Goal: Task Accomplishment & Management: Use online tool/utility

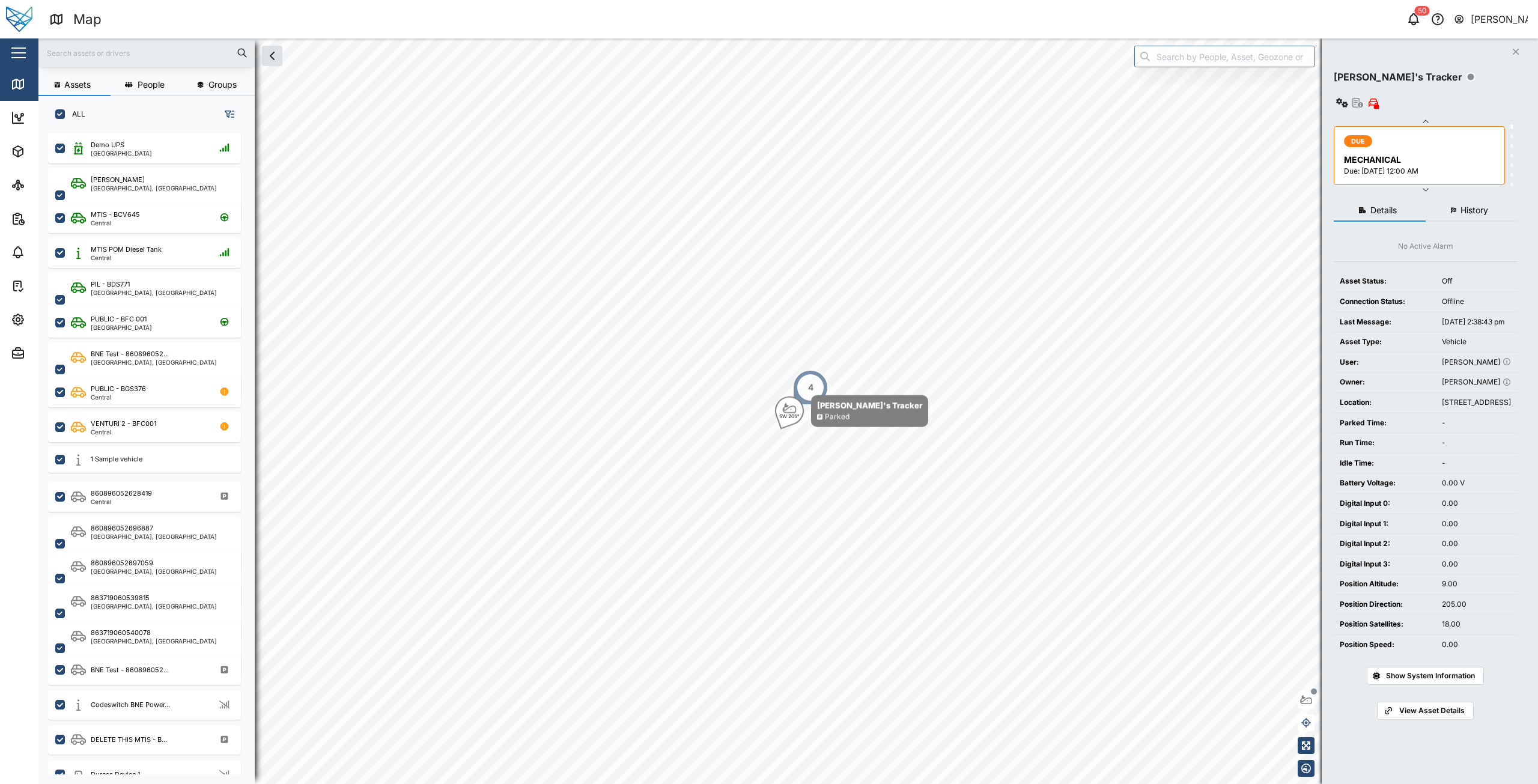
scroll to position [636, 188]
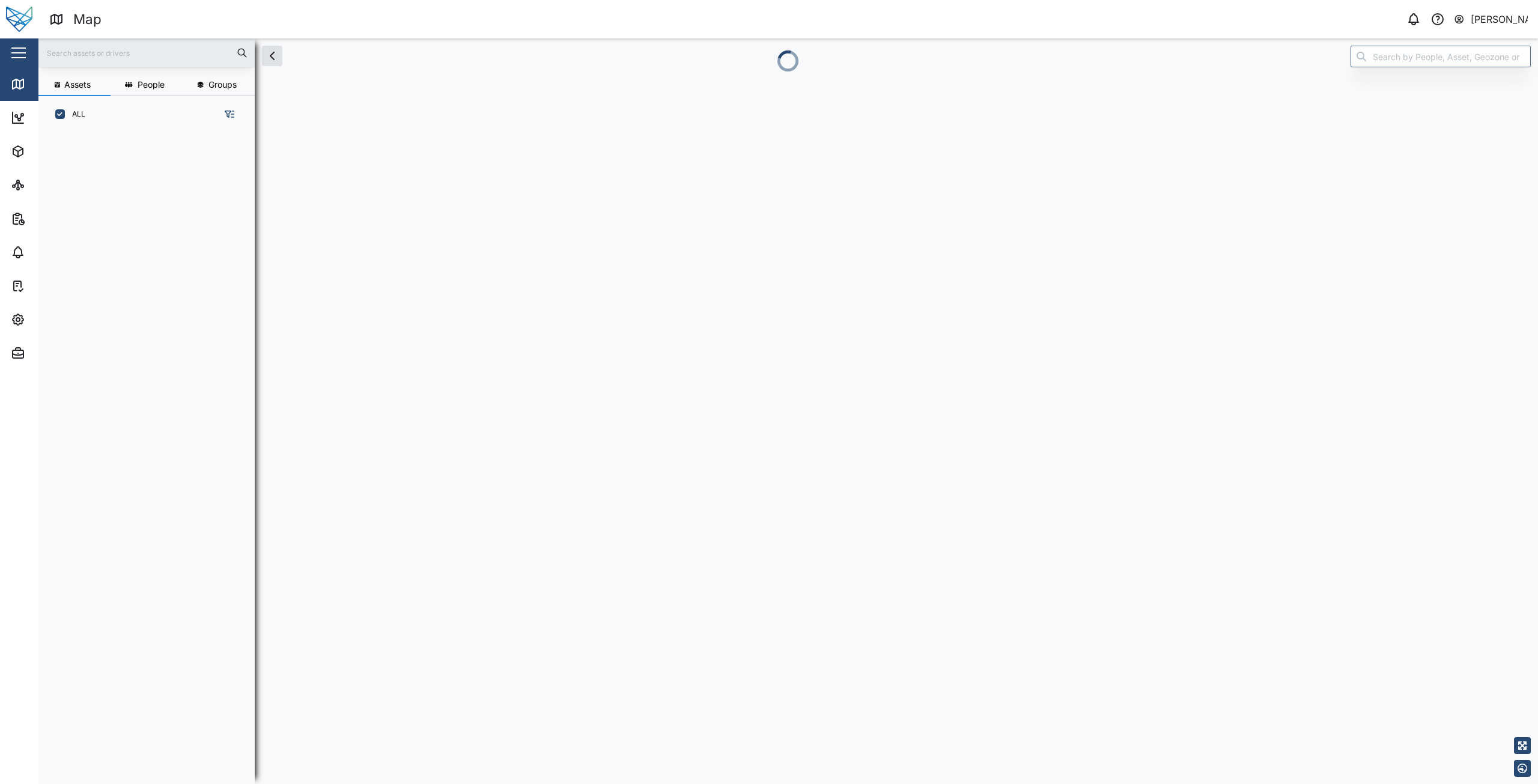
scroll to position [636, 188]
click at [402, 15] on div "Map" at bounding box center [419, 19] width 740 height 21
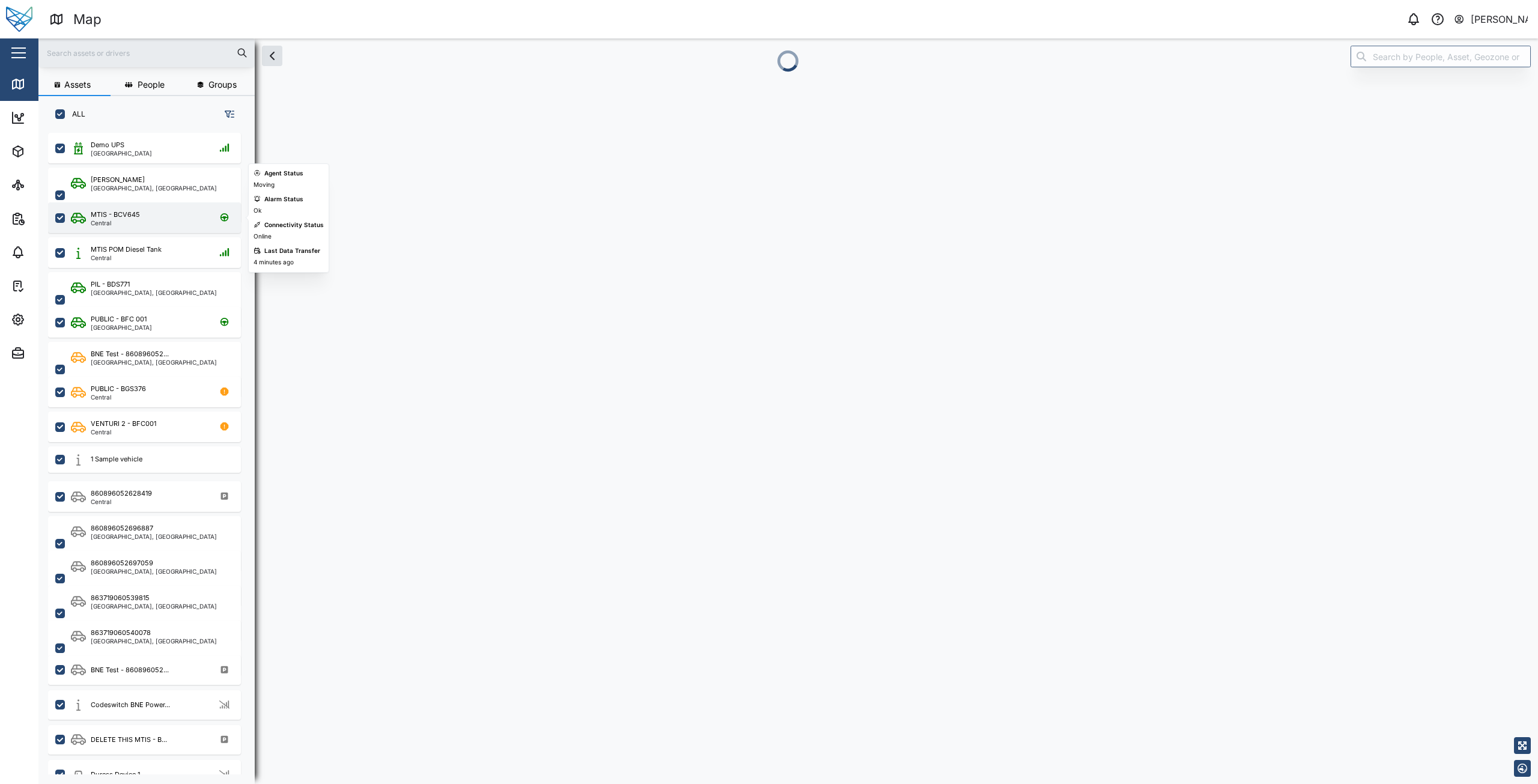
click at [148, 224] on div "MTIS - BCV645 Central" at bounding box center [152, 218] width 163 height 16
click at [319, 25] on div "Map" at bounding box center [419, 19] width 740 height 21
click at [470, 335] on div "Assets People Groups ALL Demo UPS Port Moresby Liam Audi Brisbane, Queensland M…" at bounding box center [788, 411] width 1500 height 746
click at [1261, 25] on div "0 Niel Principe" at bounding box center [1168, 19] width 740 height 17
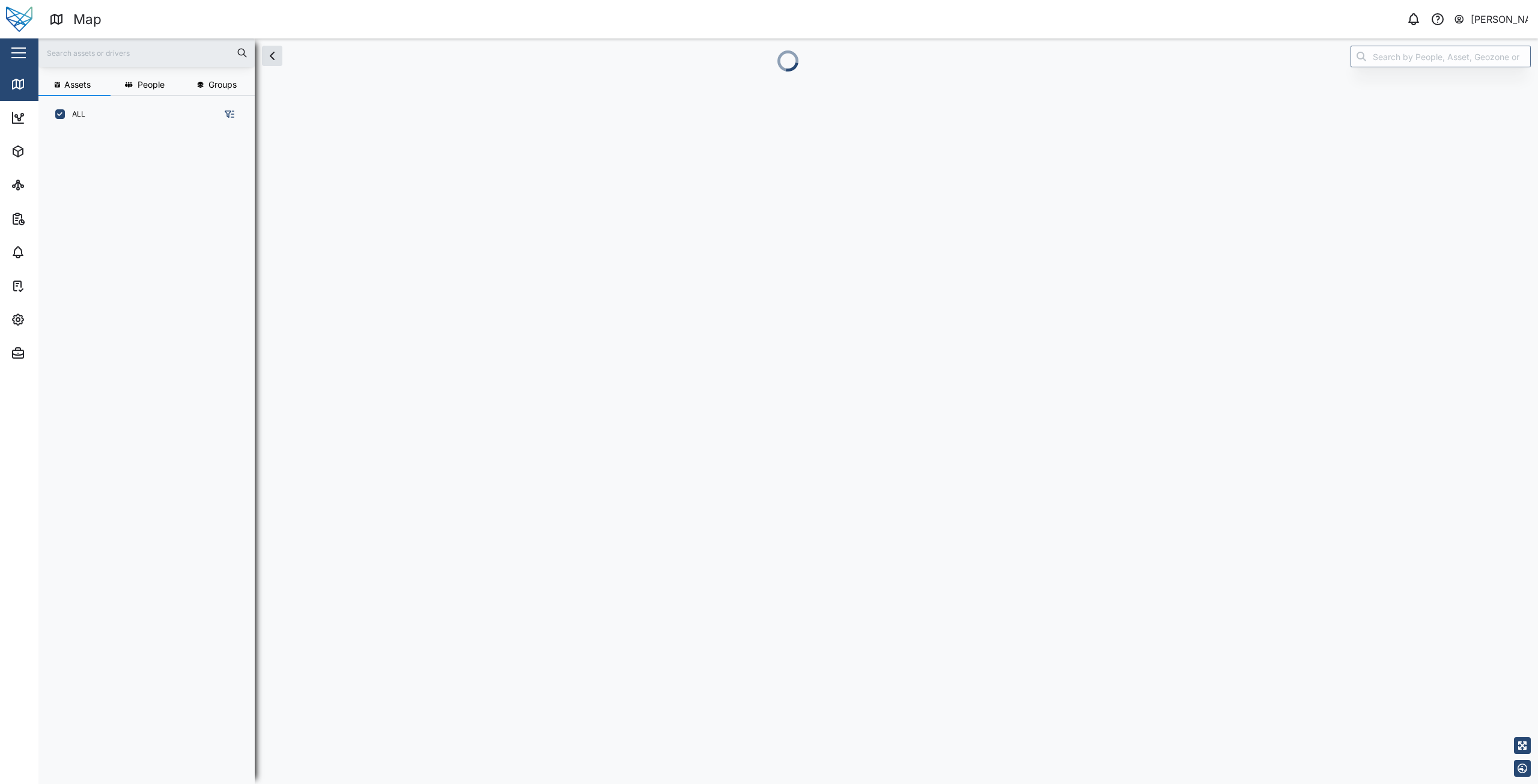
scroll to position [636, 188]
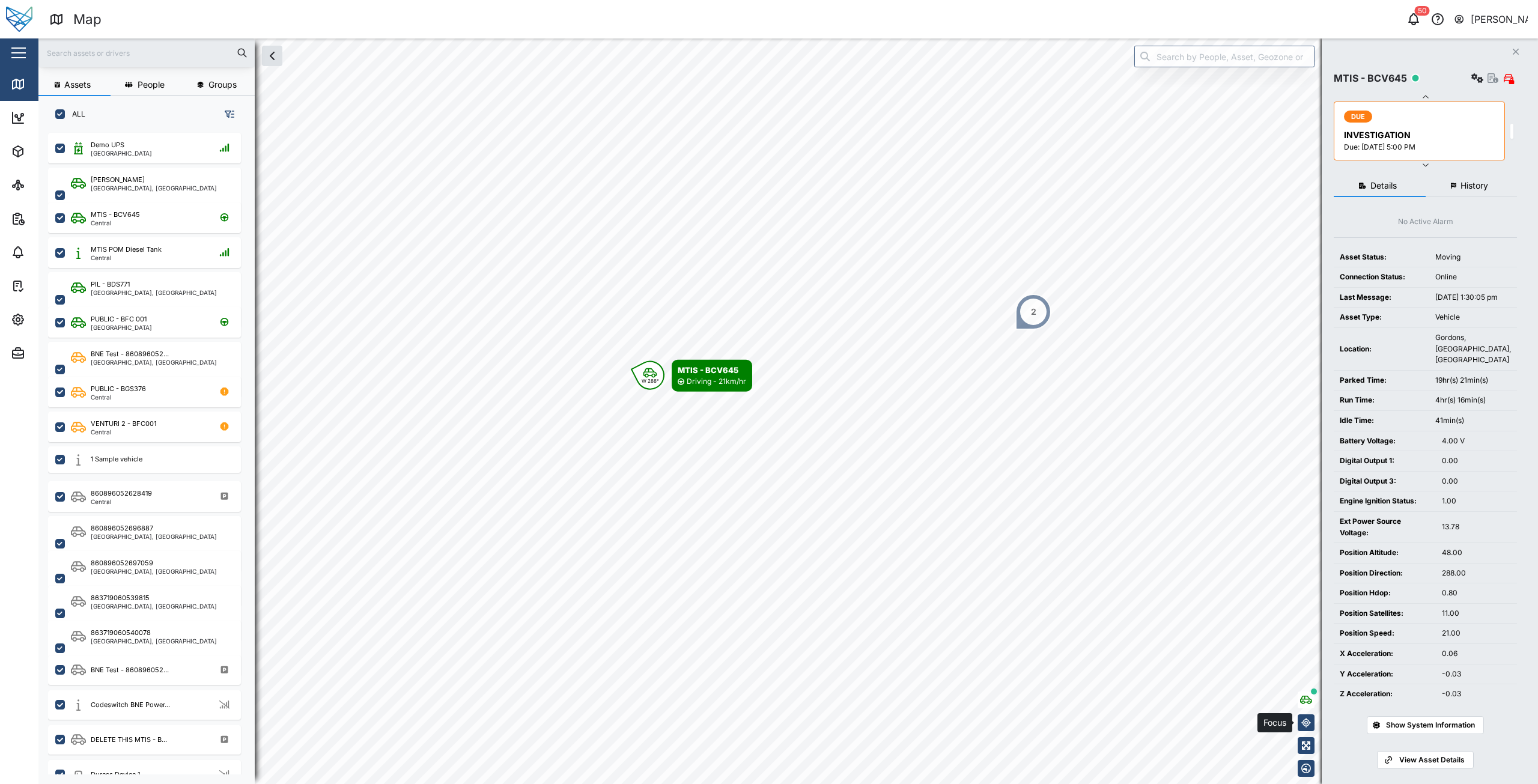
click at [1307, 724] on icon "button" at bounding box center [1306, 723] width 10 height 10
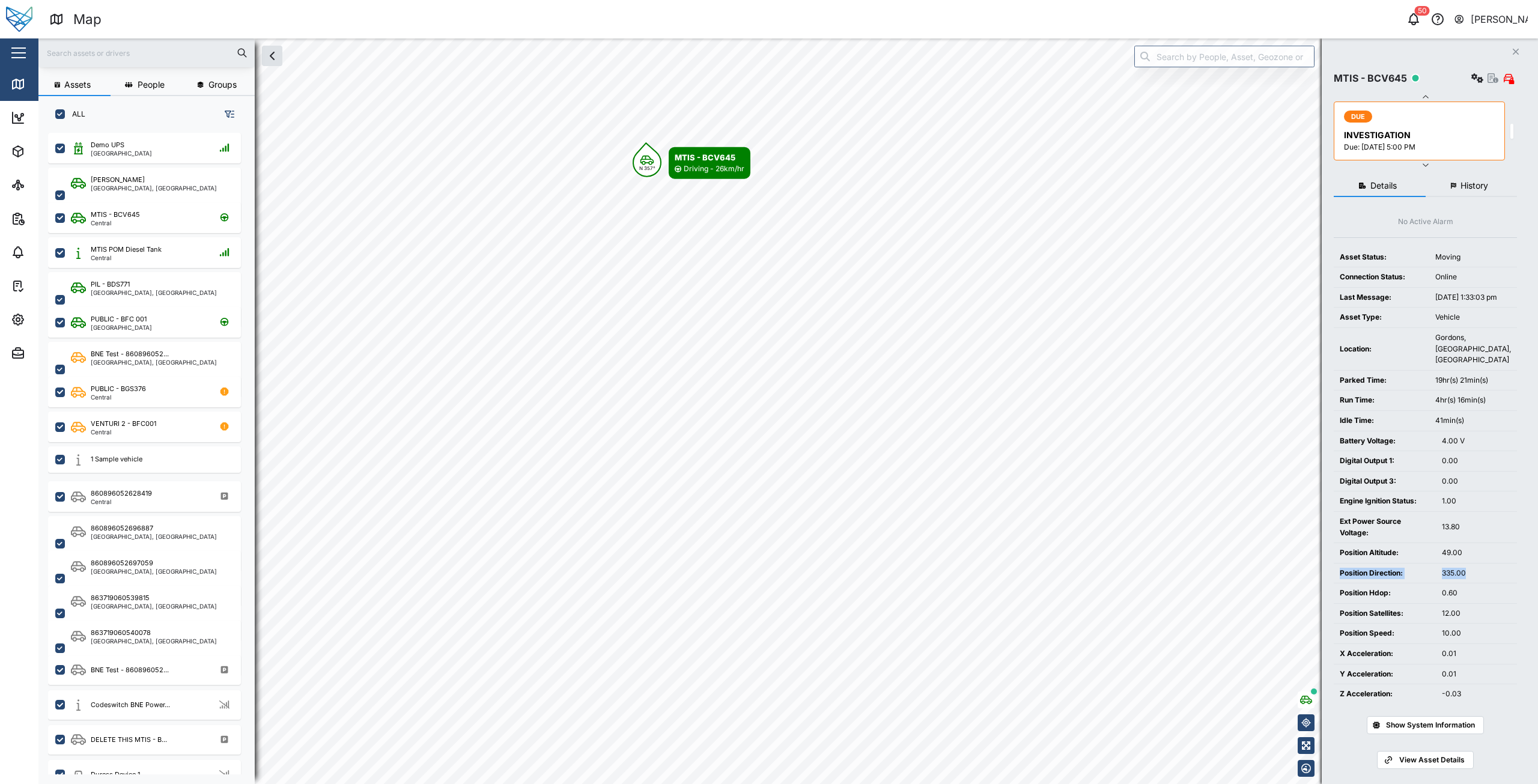
drag, startPoint x: 1397, startPoint y: 590, endPoint x: 1342, endPoint y: 590, distance: 55.0
click at [1342, 583] on tr "Position Direction: 335.00" at bounding box center [1426, 573] width 183 height 21
click at [1451, 599] on div "0.70" at bounding box center [1476, 593] width 69 height 12
drag, startPoint x: 1436, startPoint y: 583, endPoint x: 1483, endPoint y: 588, distance: 47.3
click at [1483, 583] on tr "Position Direction: 356.00" at bounding box center [1426, 573] width 183 height 21
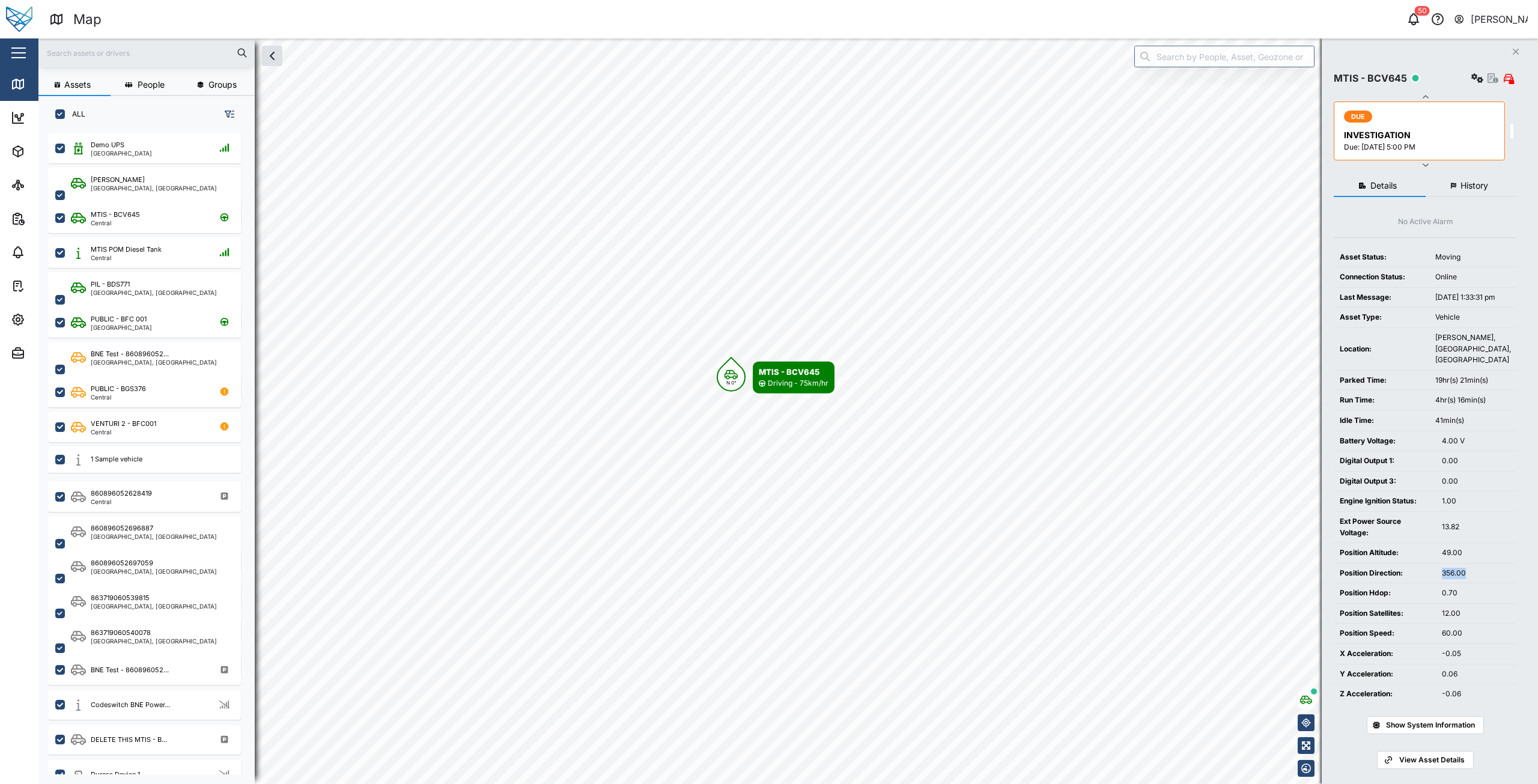
click at [1312, 726] on button "button" at bounding box center [1307, 723] width 17 height 17
click at [1447, 190] on button "History" at bounding box center [1472, 186] width 92 height 22
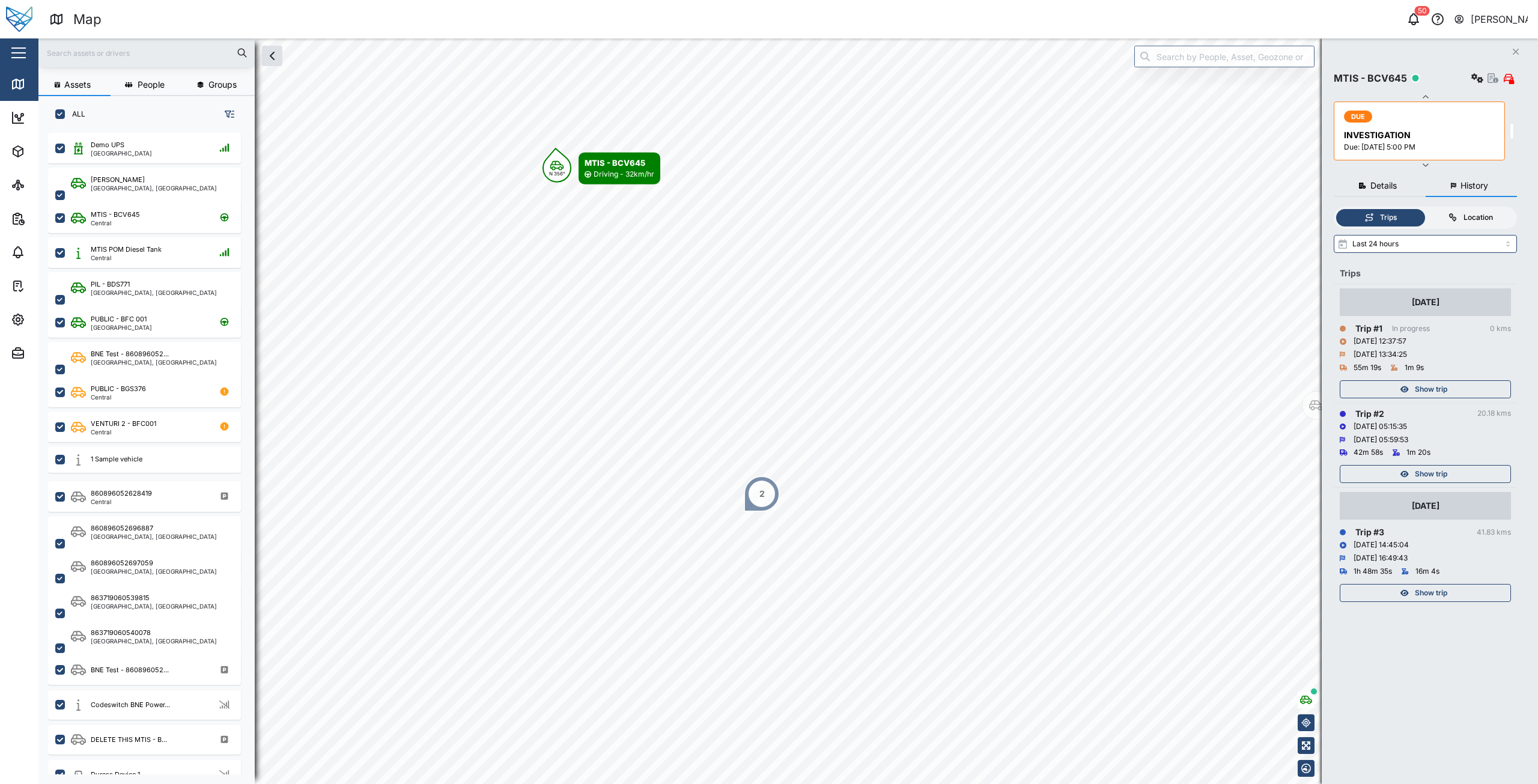
click at [1467, 218] on div "Location" at bounding box center [1478, 218] width 29 height 12
click at [1426, 209] on input "Location" at bounding box center [1426, 209] width 0 height 0
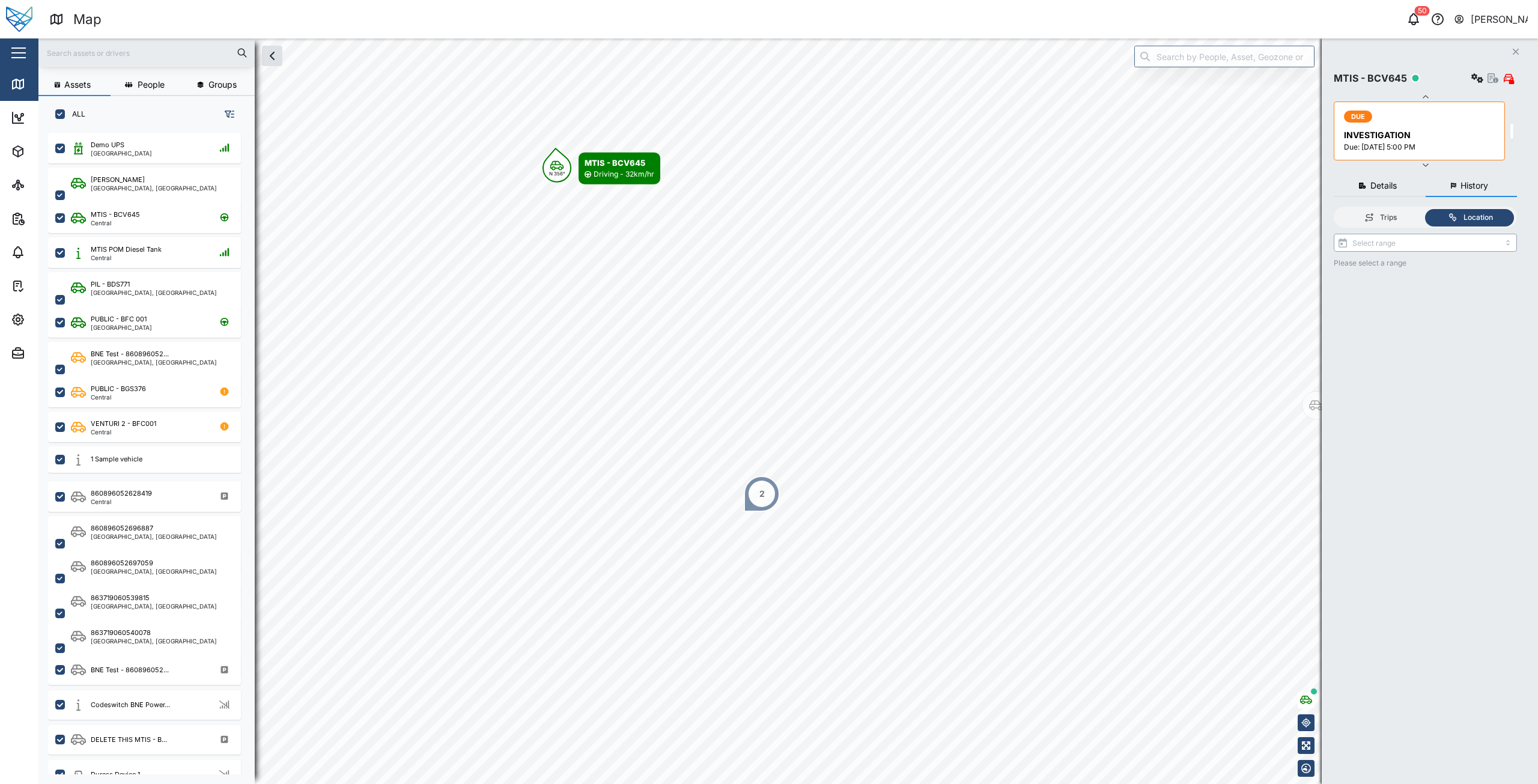
click at [1422, 244] on input "search" at bounding box center [1426, 242] width 183 height 18
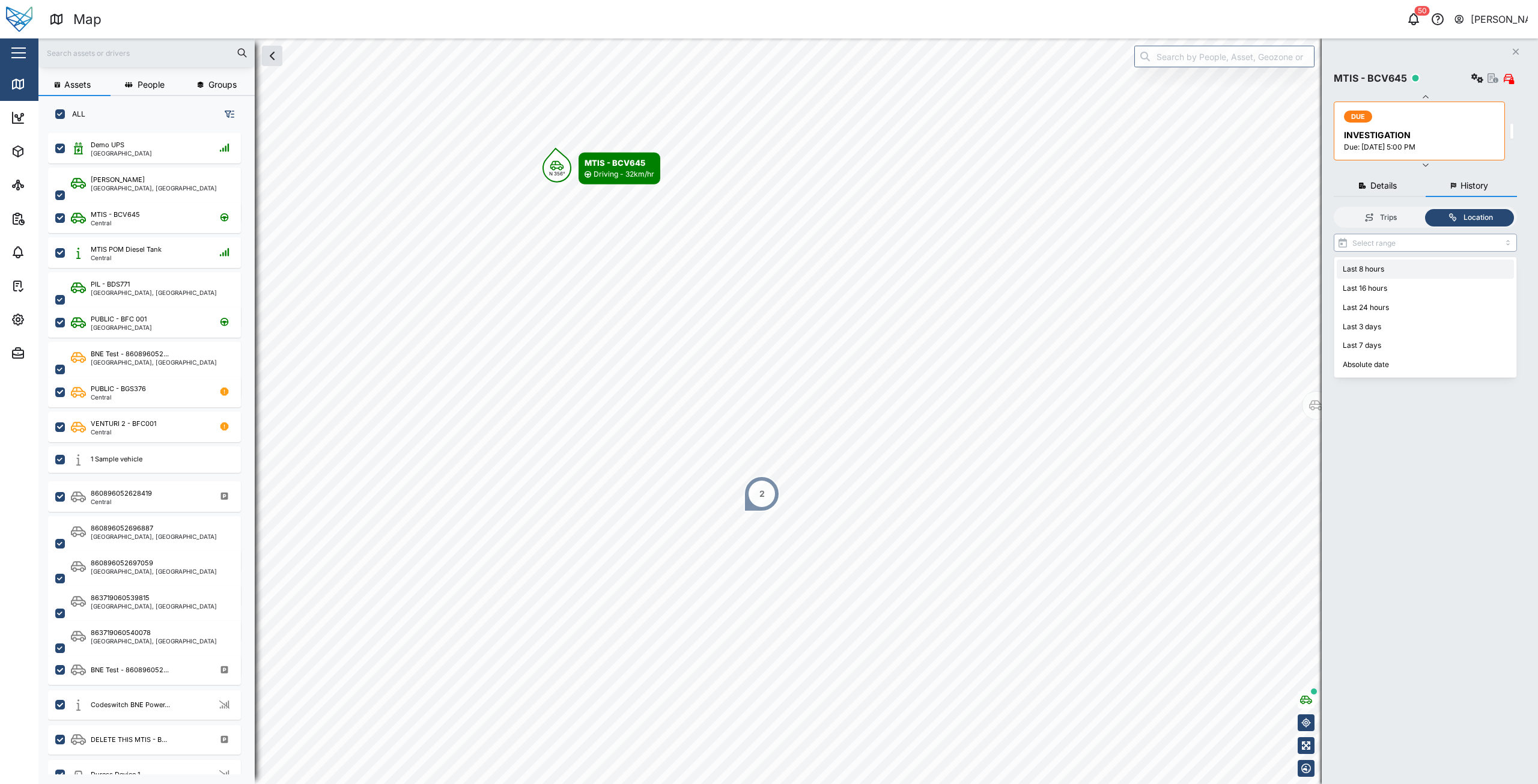
type input "Last 8 hours"
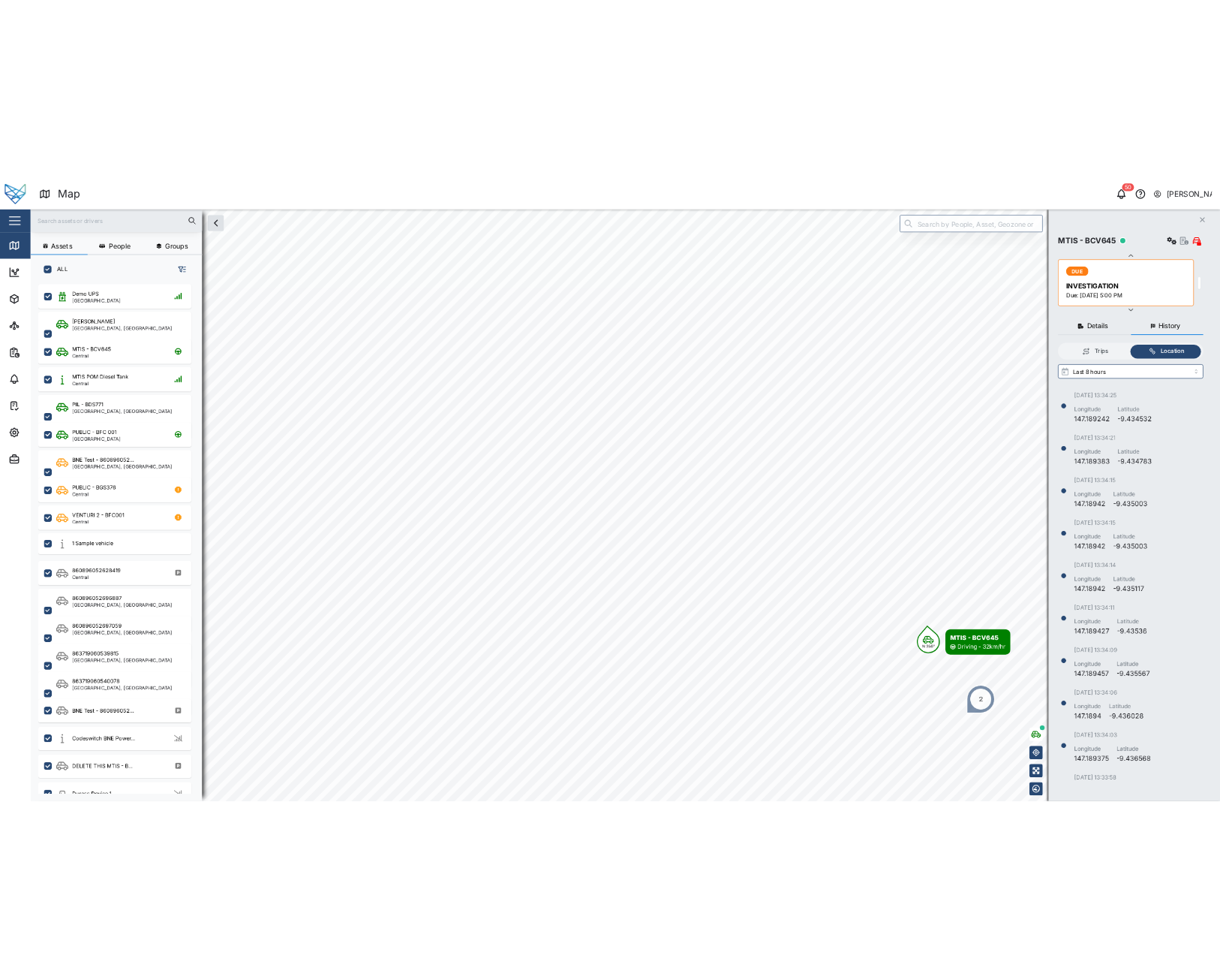
scroll to position [616, 218]
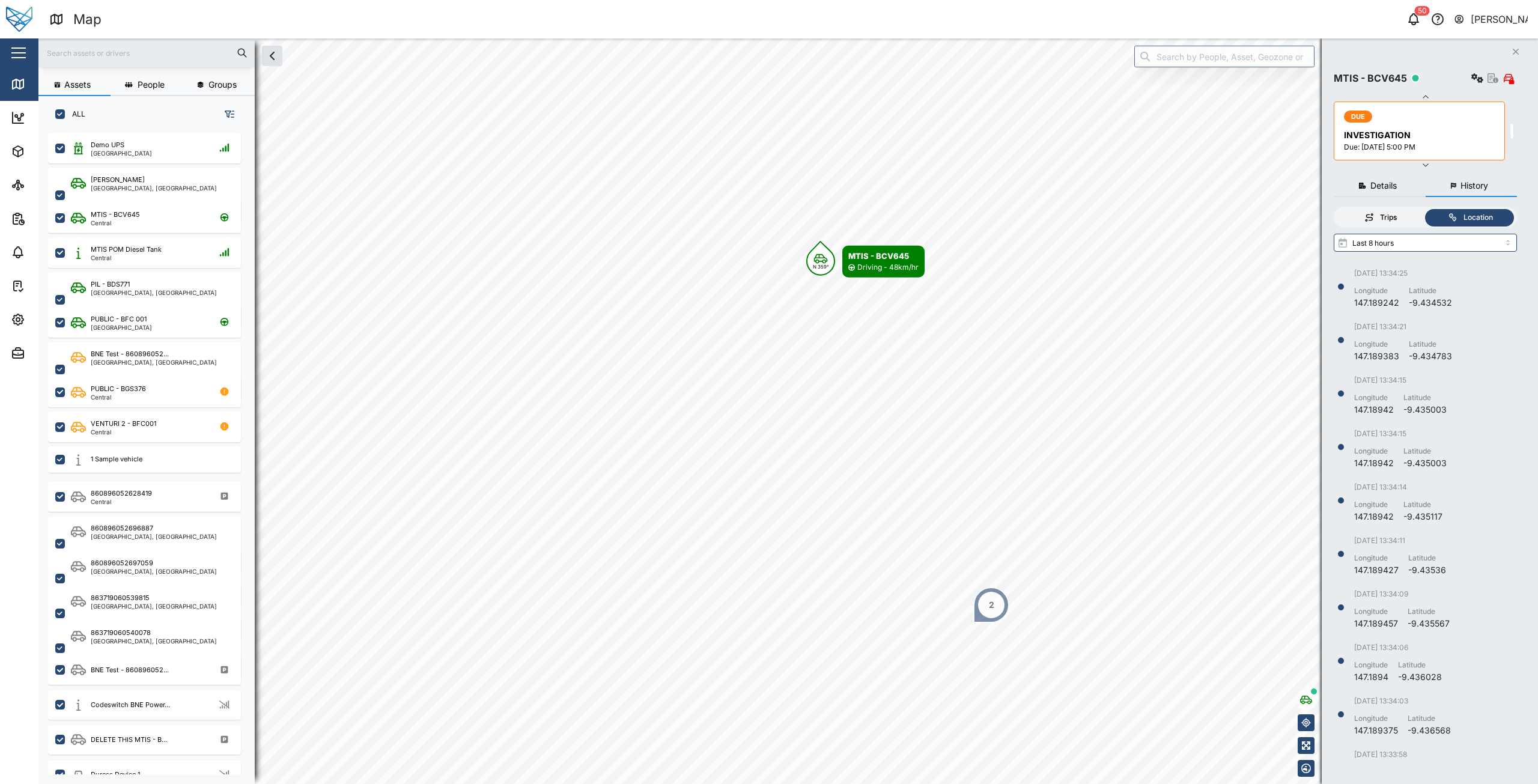
click at [1388, 213] on div "Trips" at bounding box center [1389, 218] width 17 height 12
click at [1337, 209] on input "Trips" at bounding box center [1337, 209] width 0 height 0
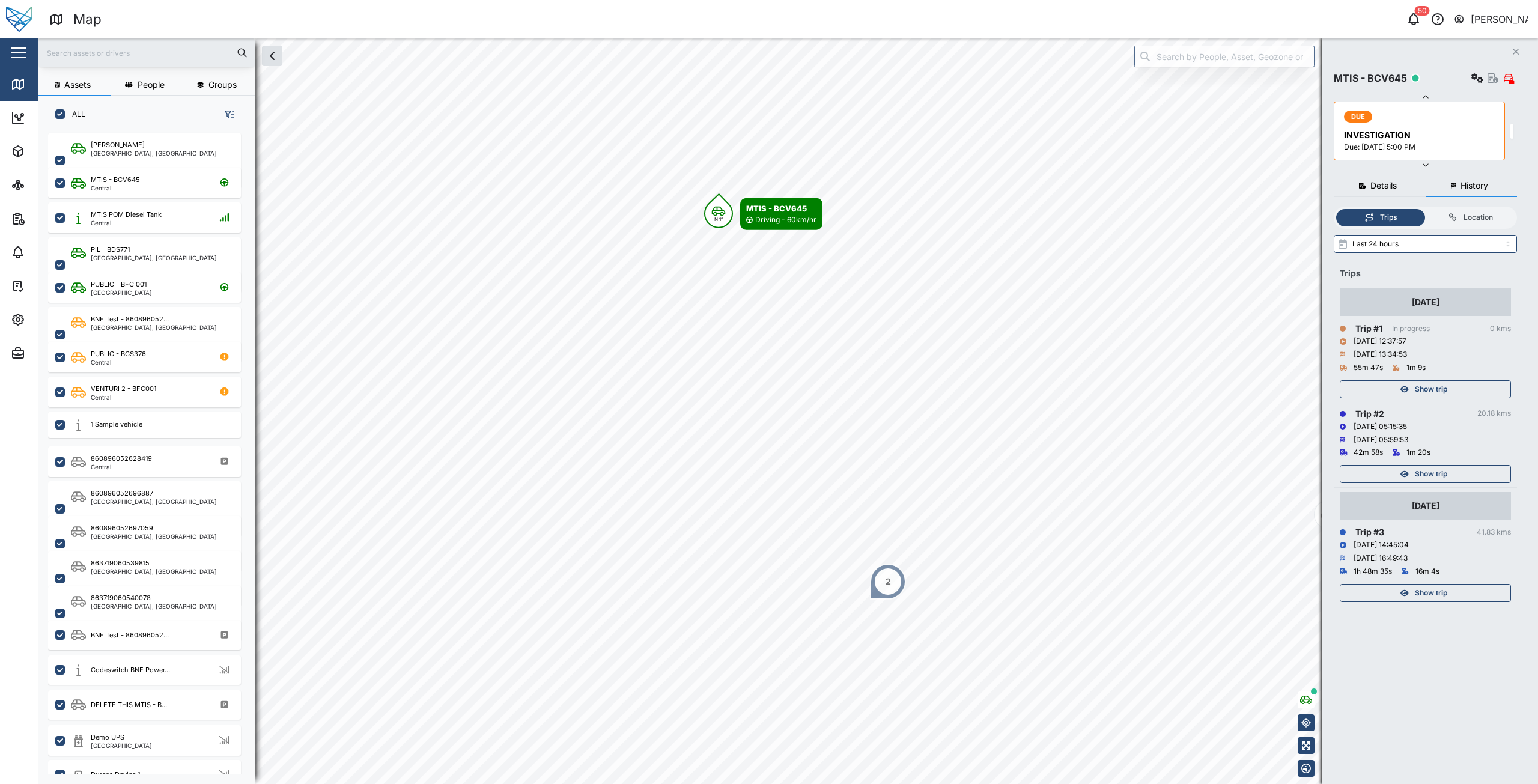
click at [695, 15] on div "Map" at bounding box center [419, 19] width 740 height 21
click at [15, 65] on div "Close" at bounding box center [78, 53] width 156 height 29
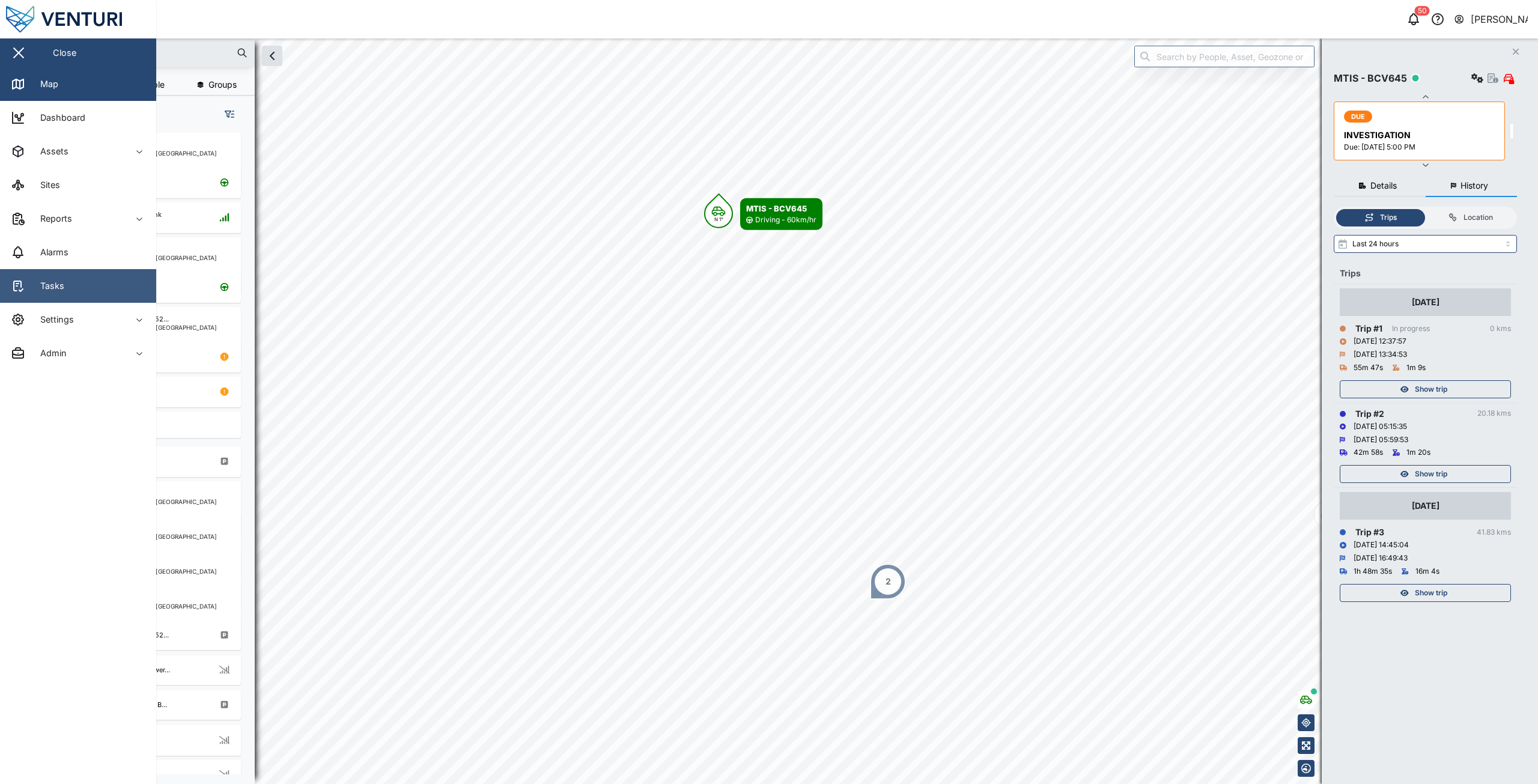
click at [45, 287] on div "Tasks" at bounding box center [48, 285] width 33 height 13
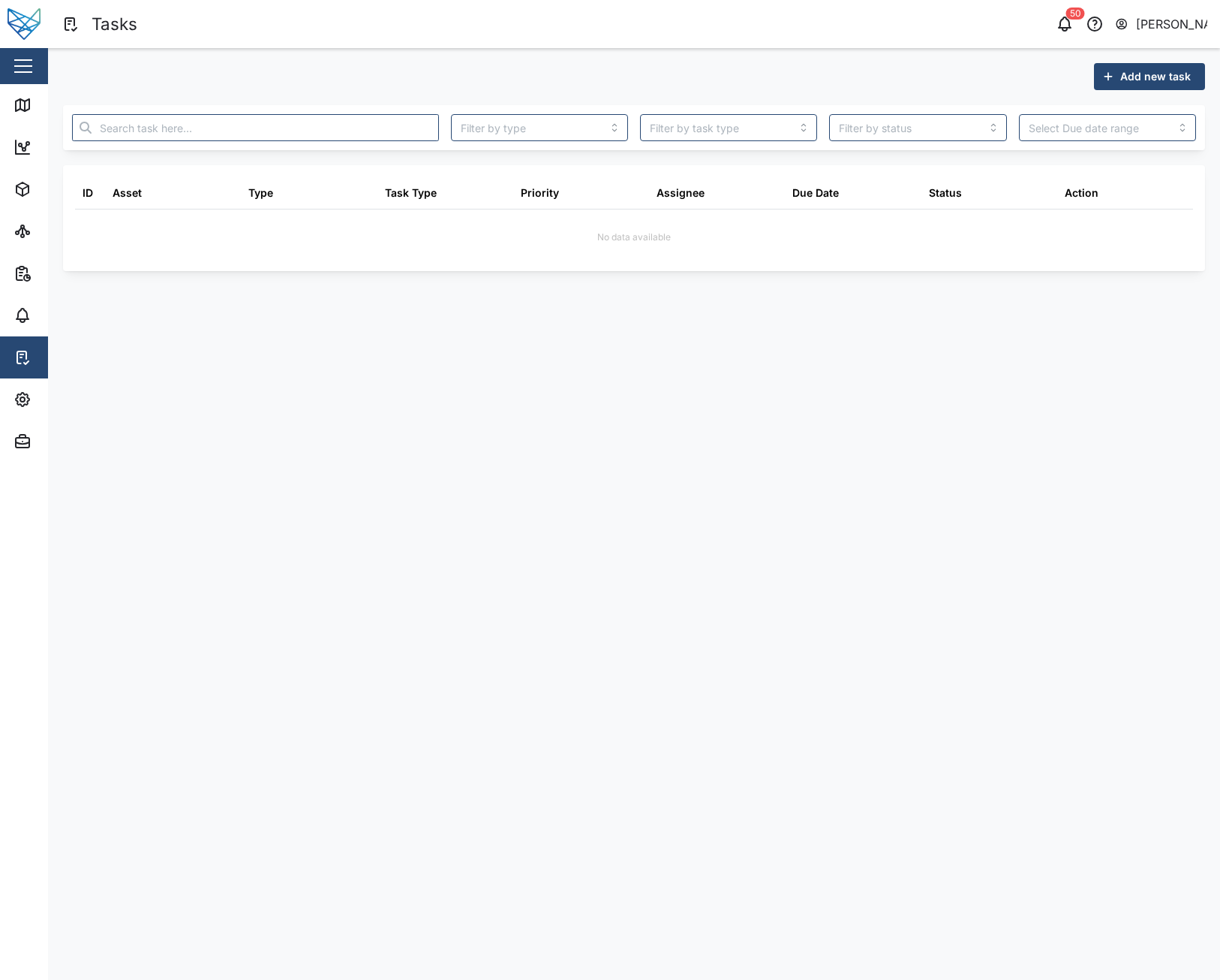
drag, startPoint x: 870, startPoint y: 345, endPoint x: 843, endPoint y: 331, distance: 30.4
click at [856, 337] on main "Add new task ID Asset Type Task Type Priority Assignee Due Date Status Action N…" at bounding box center [634, 514] width 1172 height 932
click at [899, 376] on main "Add new task ID Asset Type Task Type Priority Assignee Due Date Status Action N…" at bounding box center [634, 514] width 1172 height 932
click at [1096, 130] on input "search" at bounding box center [1108, 128] width 177 height 27
click at [805, 292] on main "Add new task ID Asset Type Task Type Priority Assignee Due Date Status Action N…" at bounding box center [634, 514] width 1172 height 932
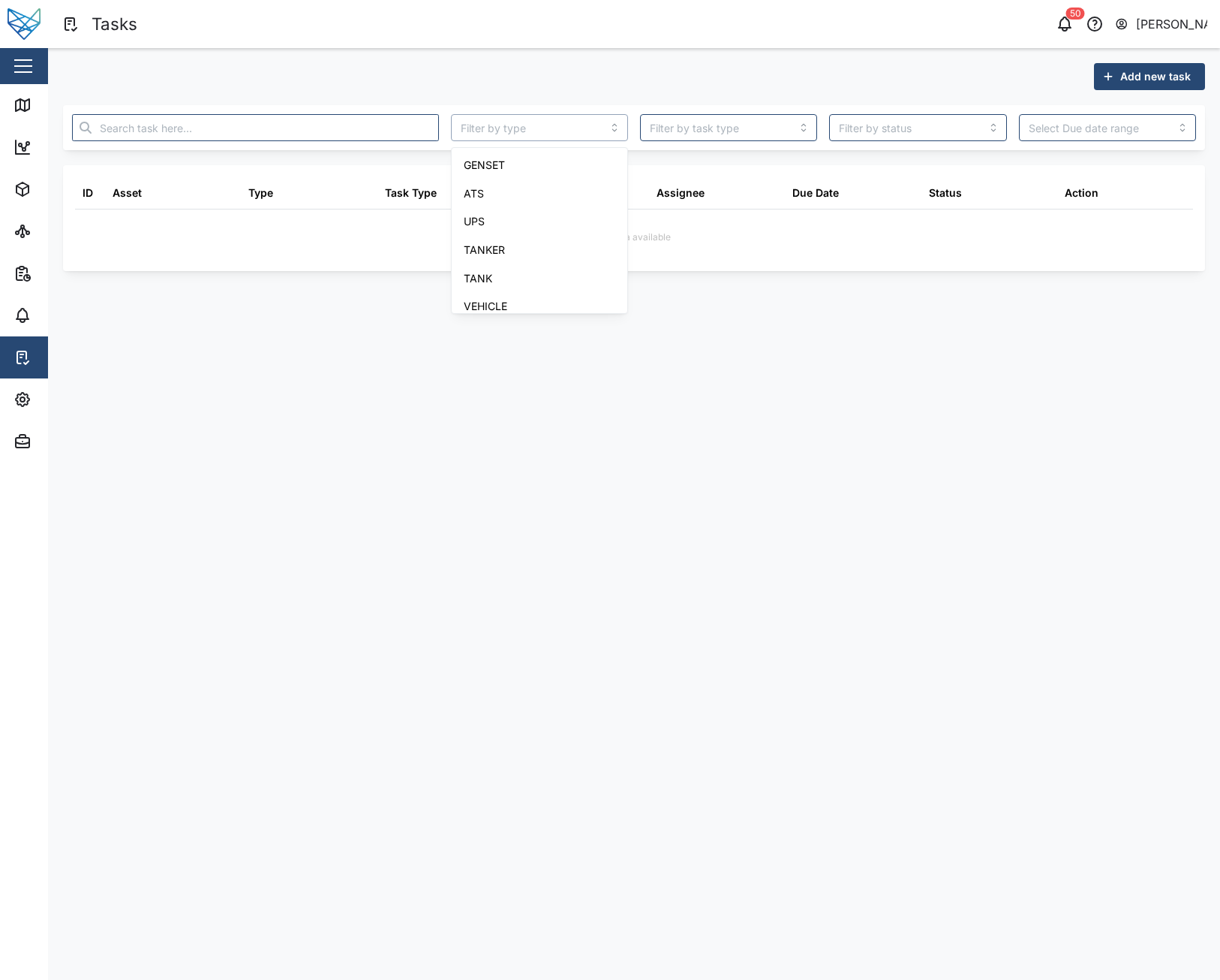
click at [504, 133] on input "search" at bounding box center [540, 128] width 177 height 27
click at [535, 126] on input "search" at bounding box center [540, 128] width 177 height 27
click at [762, 462] on main "Add new task ID Asset Type Task Type Priority Assignee Due Date Status Action N…" at bounding box center [634, 514] width 1172 height 932
click at [901, 419] on main "Add new task ID Asset Type Task Type Priority Assignee Due Date Status Action N…" at bounding box center [634, 514] width 1172 height 932
click at [836, 356] on main "Add new task ID Asset Type Task Type Priority Assignee Due Date Status Action N…" at bounding box center [634, 514] width 1172 height 932
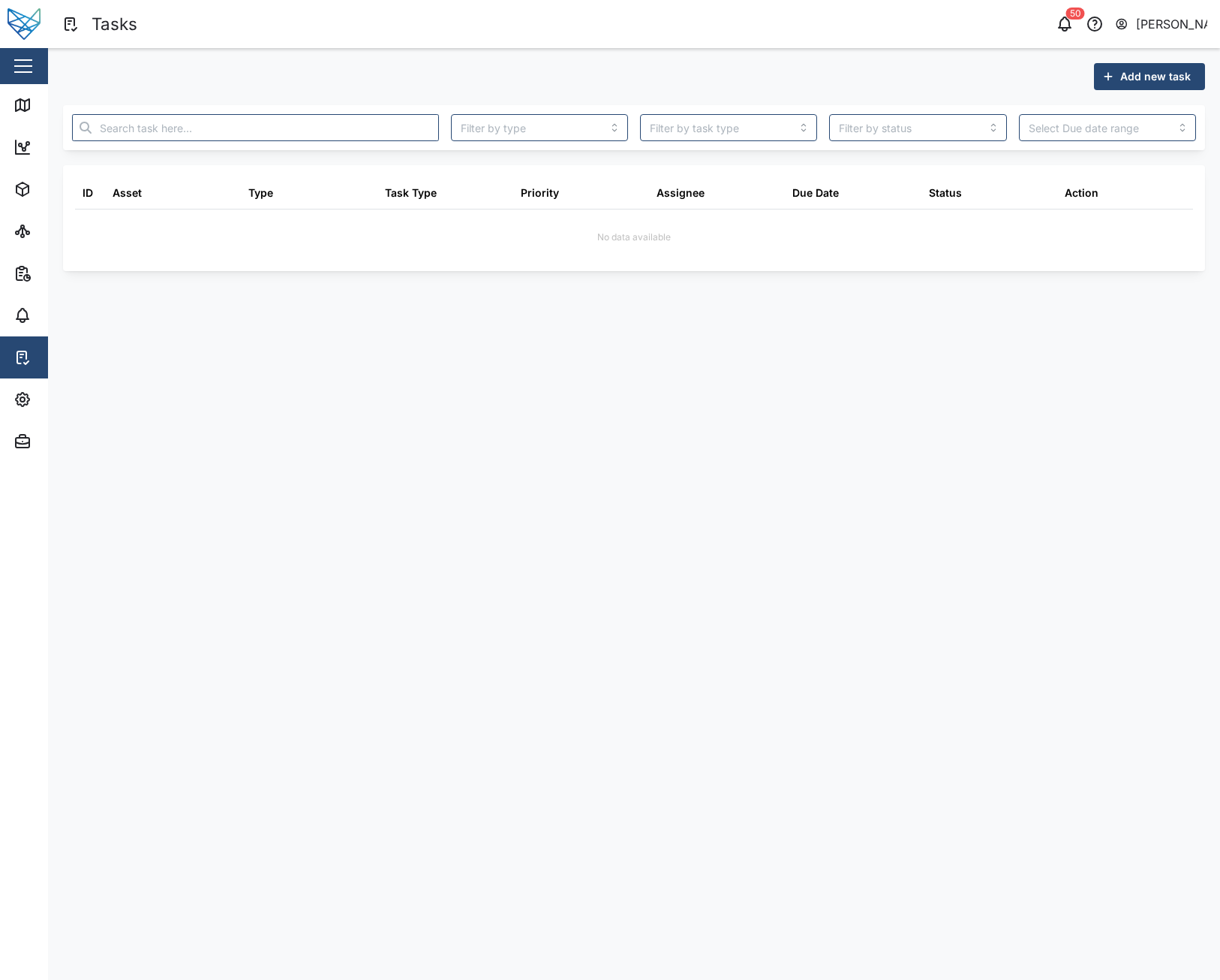
click at [978, 353] on main "Add new task ID Asset Type Task Type Priority Assignee Due Date Status Action N…" at bounding box center [634, 514] width 1172 height 932
click at [554, 296] on main "Add new task ID Asset Type Task Type Priority Assignee Due Date Status Action N…" at bounding box center [634, 514] width 1172 height 932
click at [722, 260] on div "ID Asset Type Task Type Priority Assignee Due Date Status Action No data availa…" at bounding box center [634, 218] width 1142 height 106
click at [801, 408] on main "Add new task ID Asset Type Task Type Priority Assignee Due Date Status Action N…" at bounding box center [634, 514] width 1172 height 932
drag, startPoint x: 1022, startPoint y: 899, endPoint x: 1041, endPoint y: 896, distance: 19.2
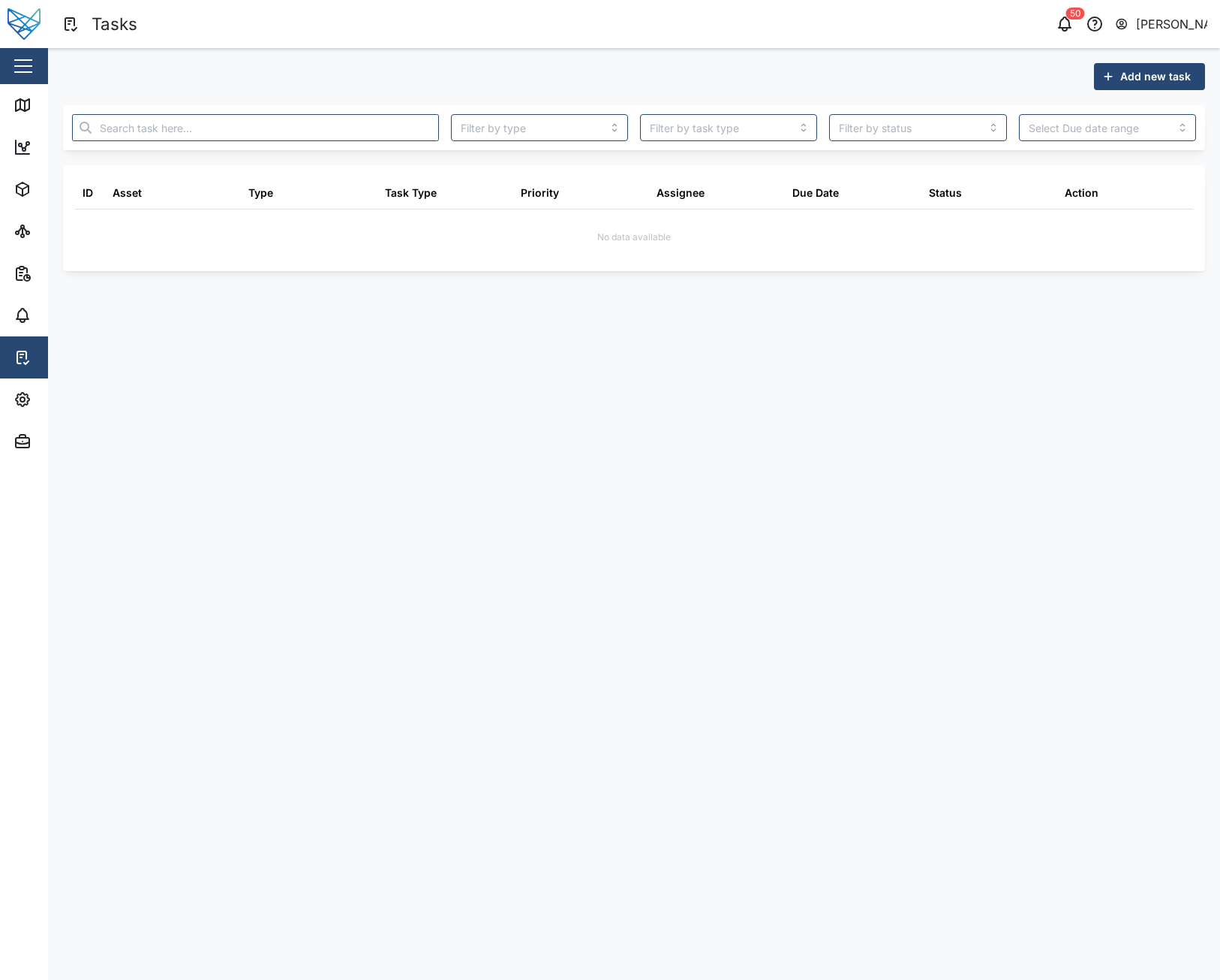
click at [1023, 899] on main "Add new task ID Asset Type Task Type Priority Assignee Due Date Status Action N…" at bounding box center [634, 514] width 1172 height 932
